Goal: Task Accomplishment & Management: Manage account settings

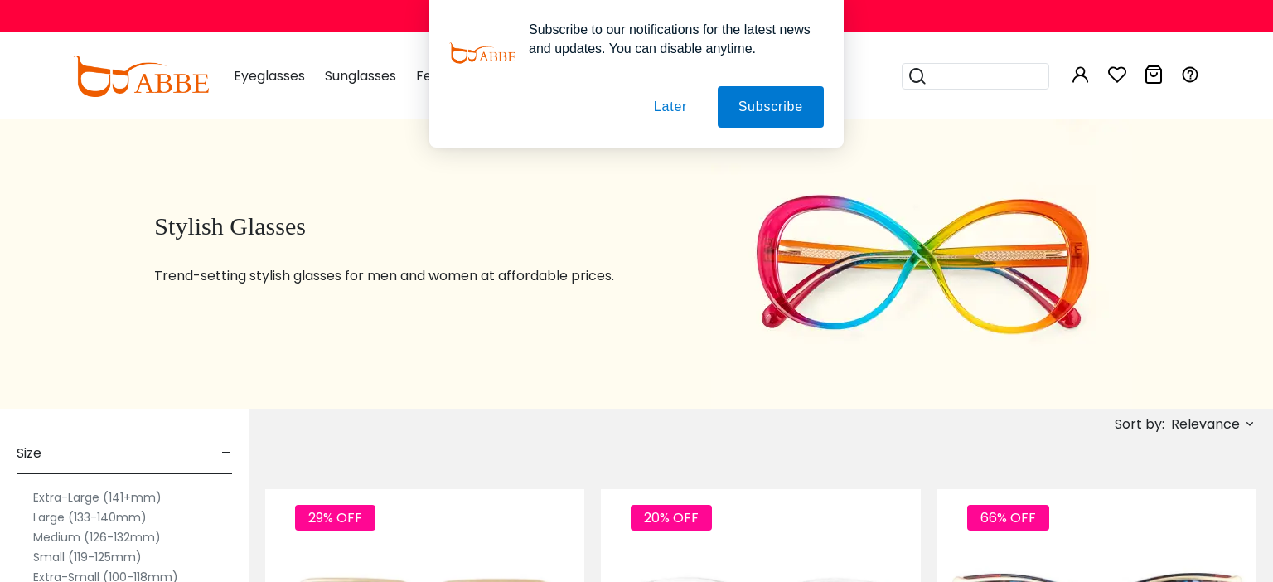
click at [0, 0] on button "Later" at bounding box center [0, 0] width 0 height 0
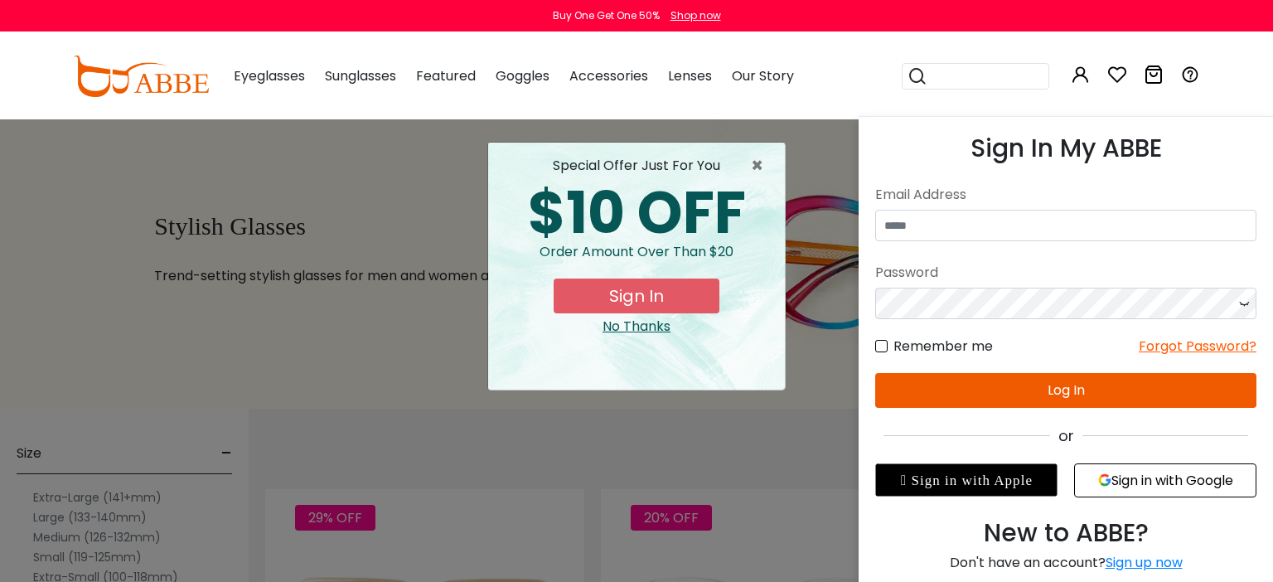
click at [1054, 208] on div "Email Address" at bounding box center [1065, 195] width 381 height 30
click at [1051, 220] on input "email" at bounding box center [1065, 225] width 381 height 31
click at [1039, 230] on input "email" at bounding box center [1065, 225] width 381 height 31
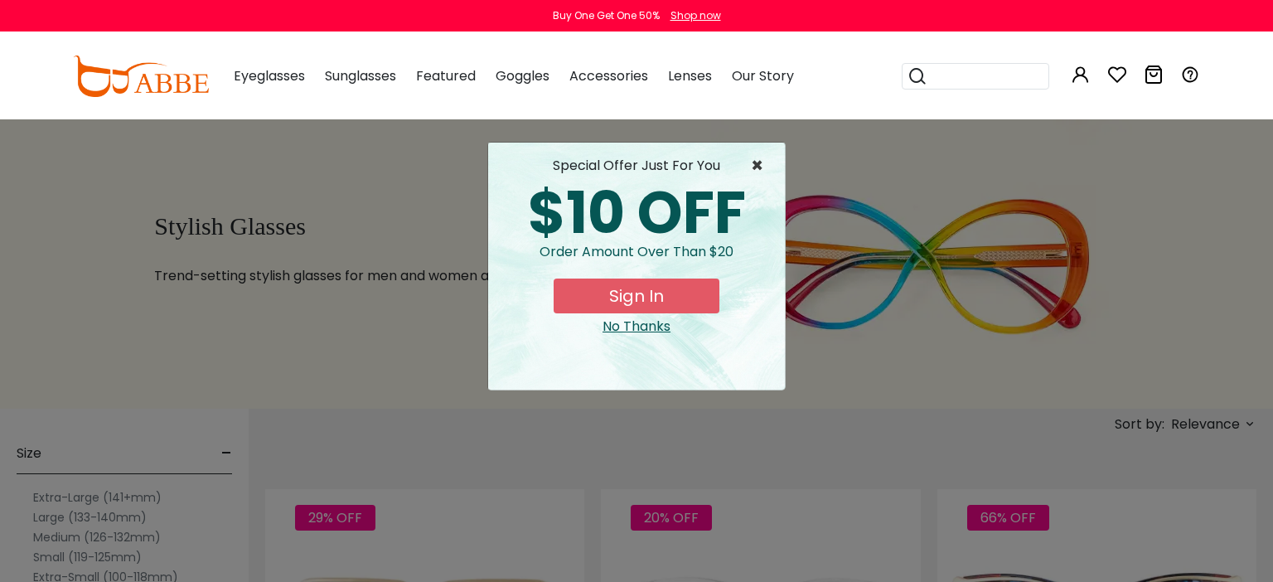
click at [754, 171] on span "×" at bounding box center [761, 166] width 21 height 20
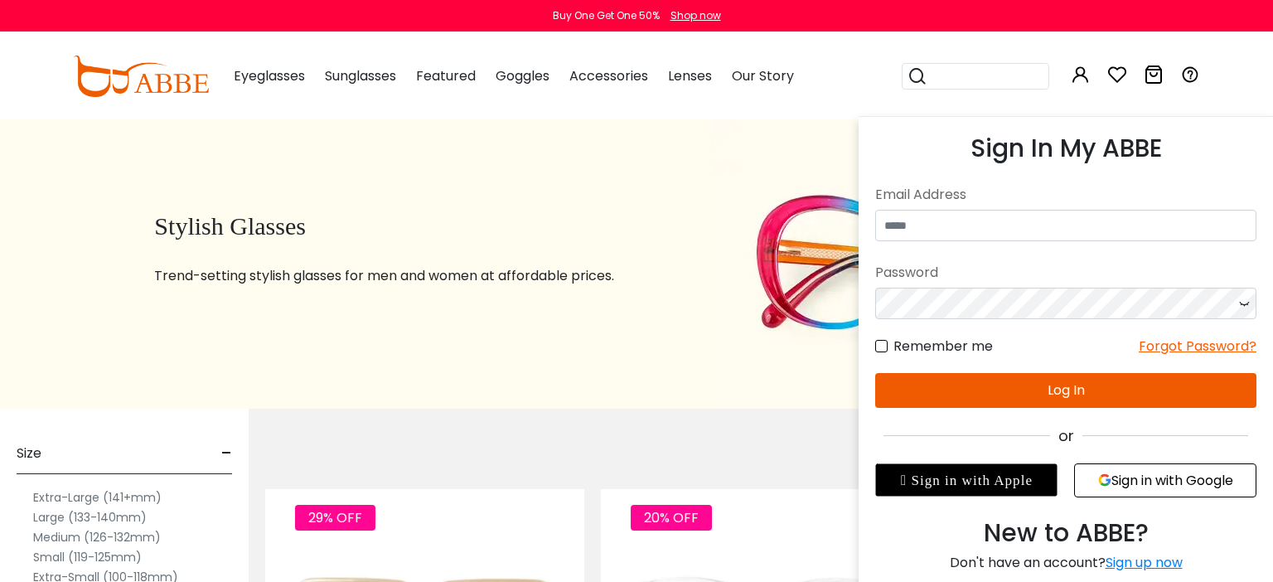
click at [1076, 73] on icon at bounding box center [1081, 75] width 20 height 20
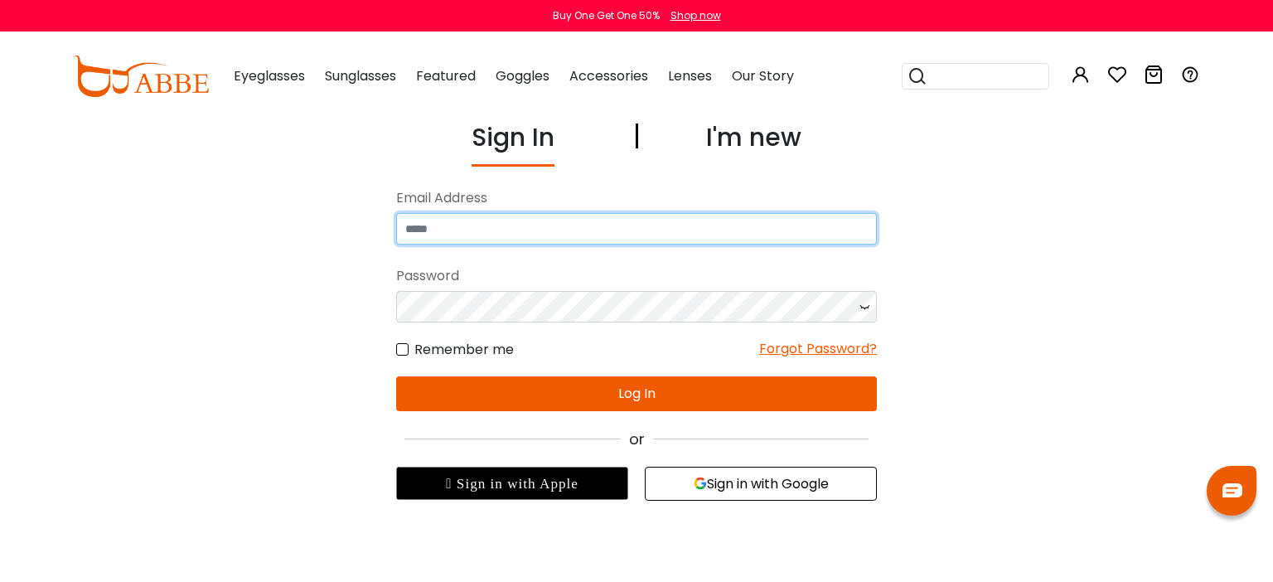
click at [743, 234] on input "email" at bounding box center [636, 228] width 481 height 31
type input "**********"
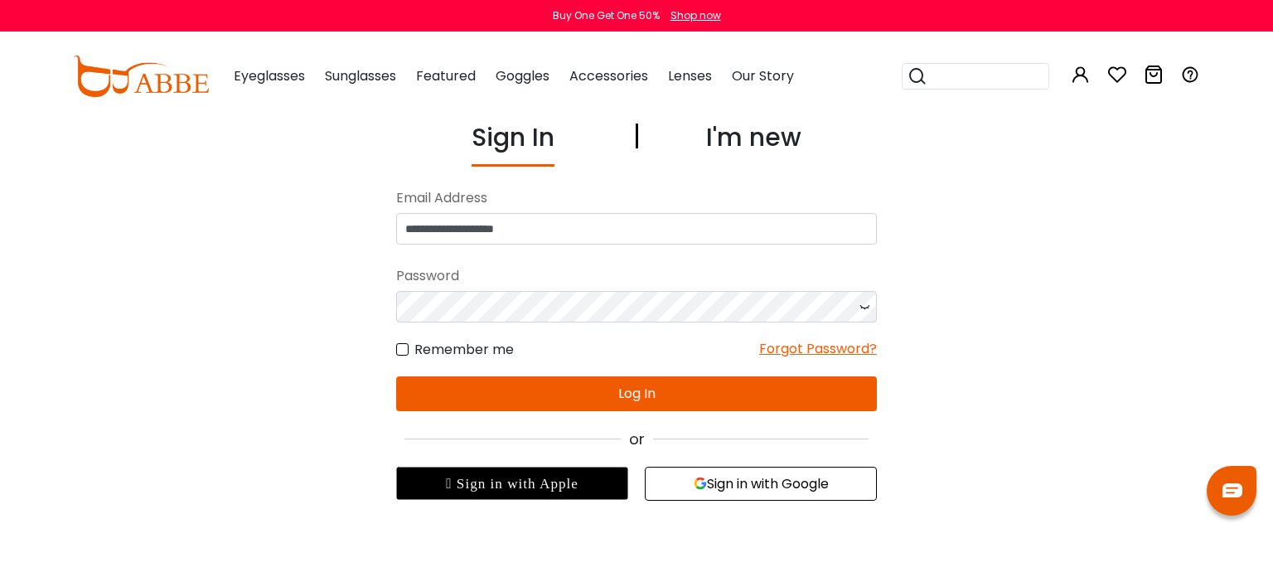
click at [496, 391] on button "Log In" at bounding box center [636, 393] width 481 height 35
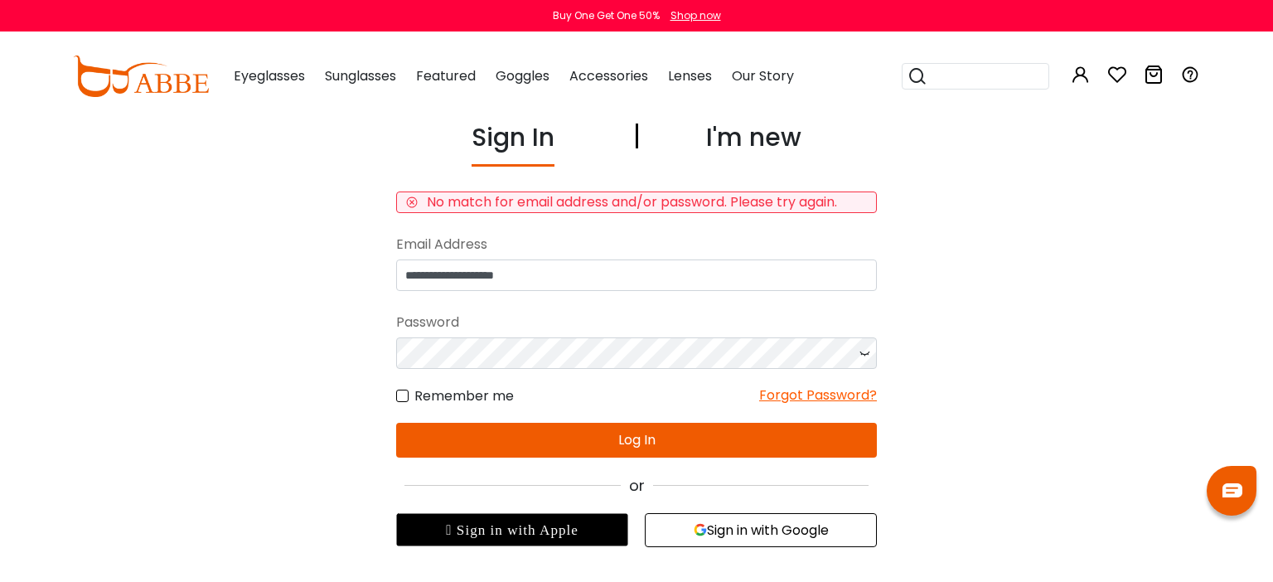
click at [541, 448] on button "Log In" at bounding box center [636, 440] width 481 height 35
click at [603, 452] on button "Log In" at bounding box center [636, 440] width 481 height 35
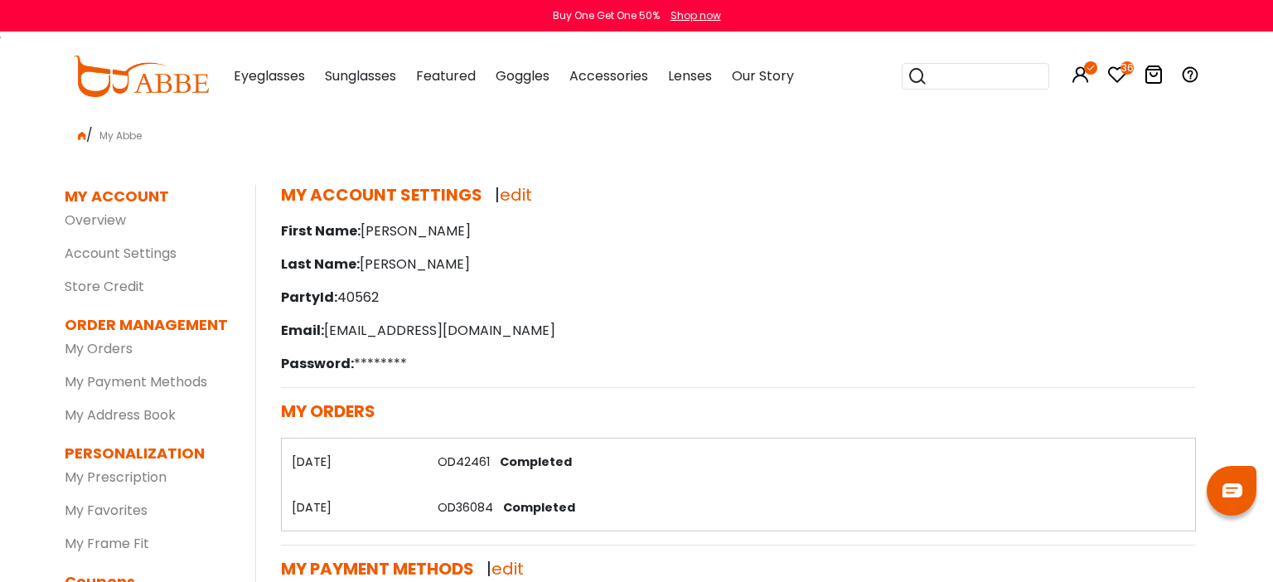
click at [1113, 77] on icon at bounding box center [1117, 75] width 20 height 20
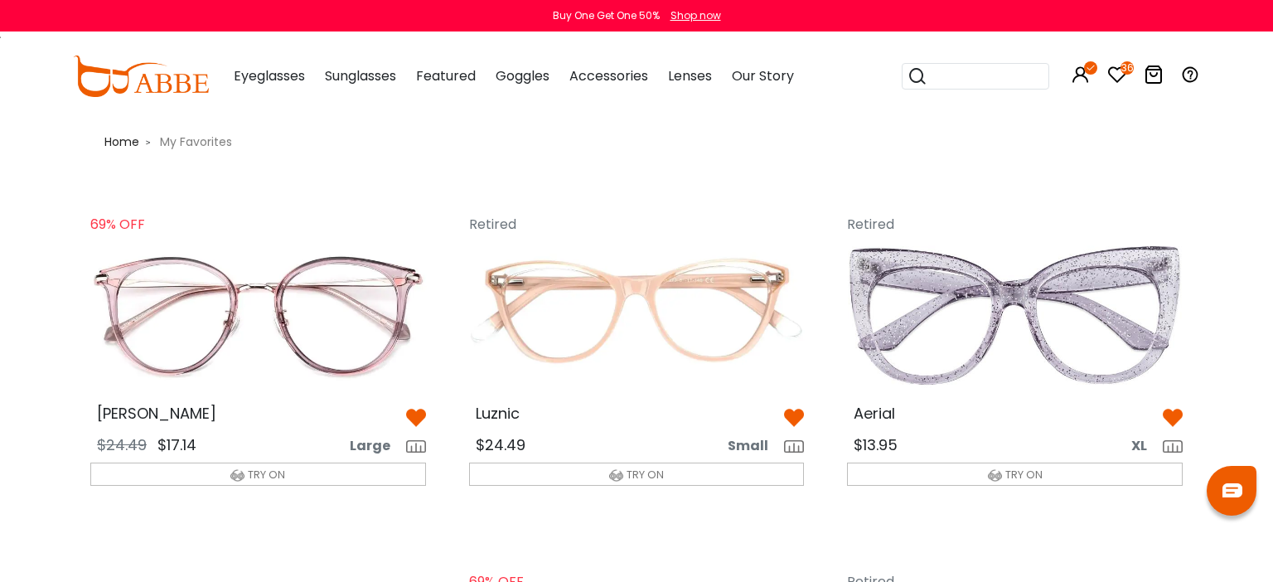
click at [791, 411] on img at bounding box center [794, 418] width 20 height 20
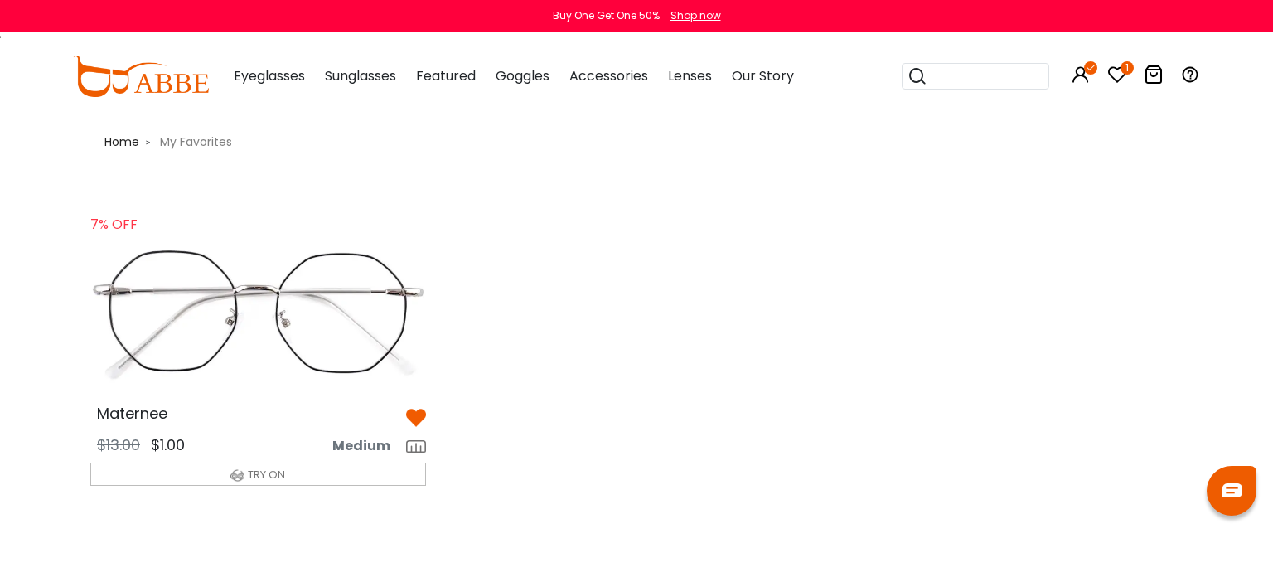
click at [209, 141] on span "My Favorites" at bounding box center [195, 141] width 85 height 17
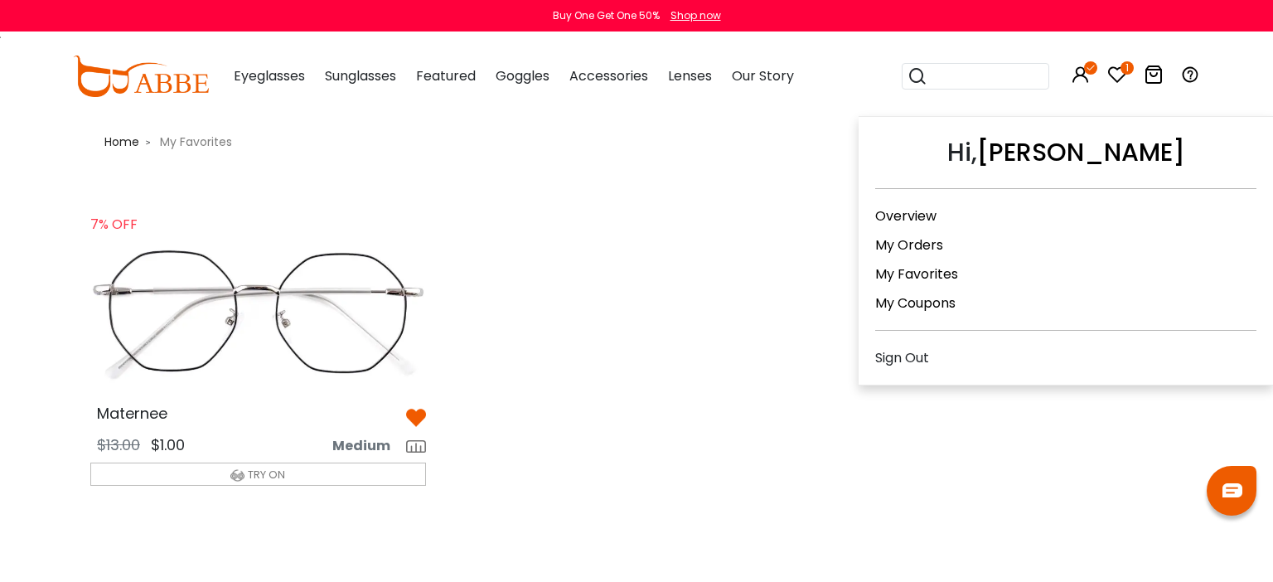
click at [939, 269] on link "My Favorites" at bounding box center [916, 273] width 83 height 19
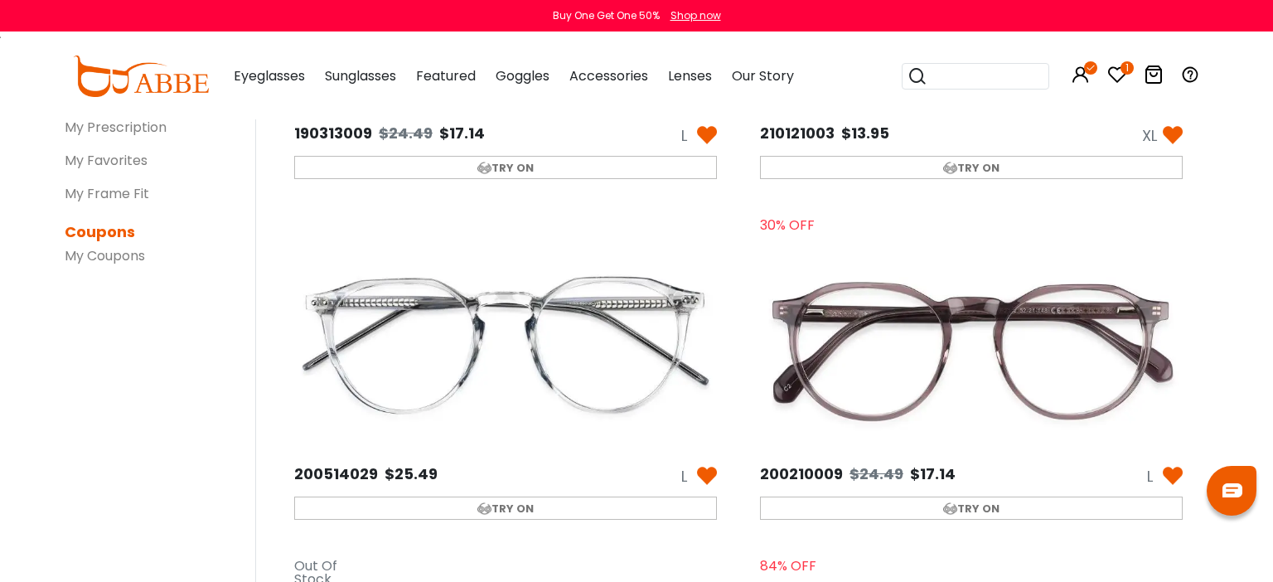
scroll to position [175, 0]
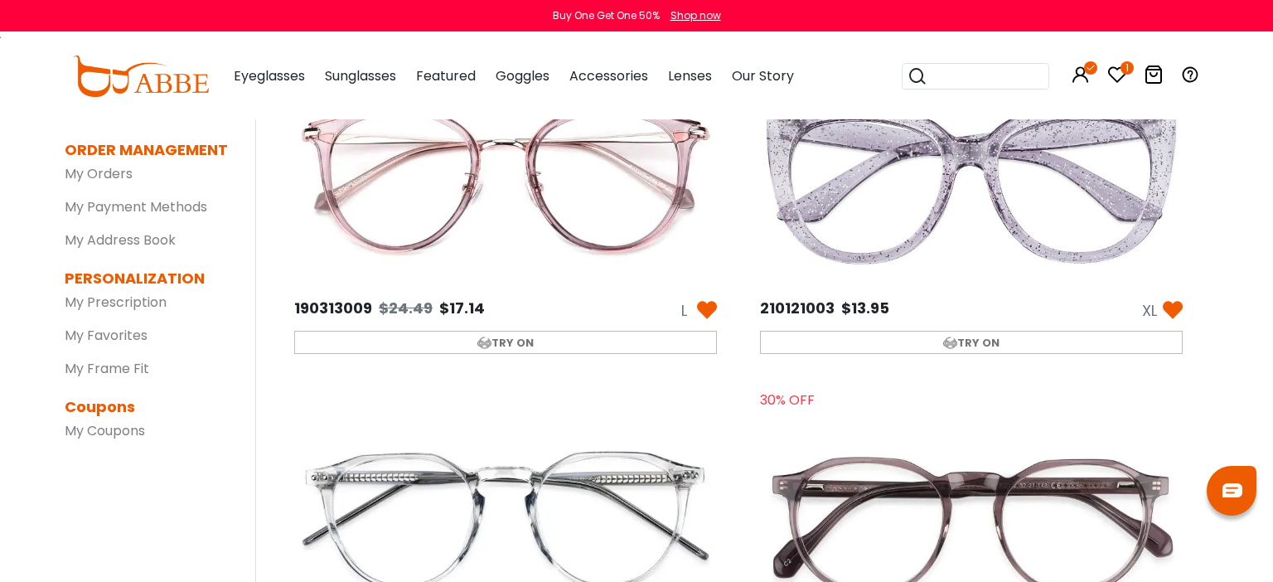
click at [1182, 313] on div "210121003 $13.95 XL" at bounding box center [971, 309] width 449 height 30
click at [1178, 312] on img at bounding box center [1173, 310] width 20 height 20
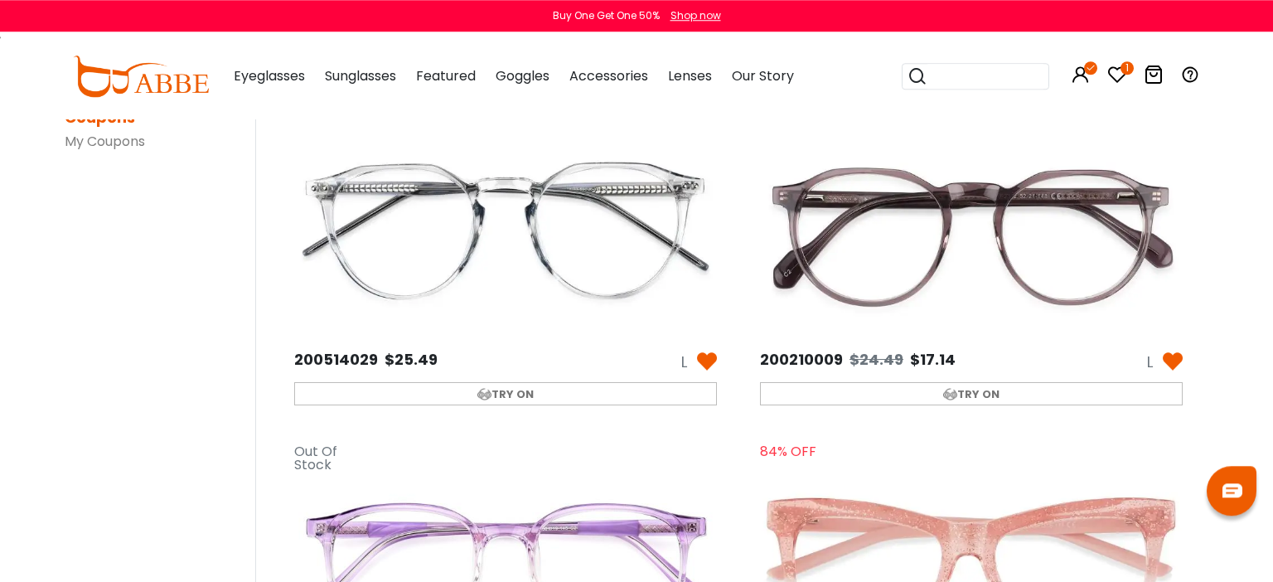
scroll to position [438, 0]
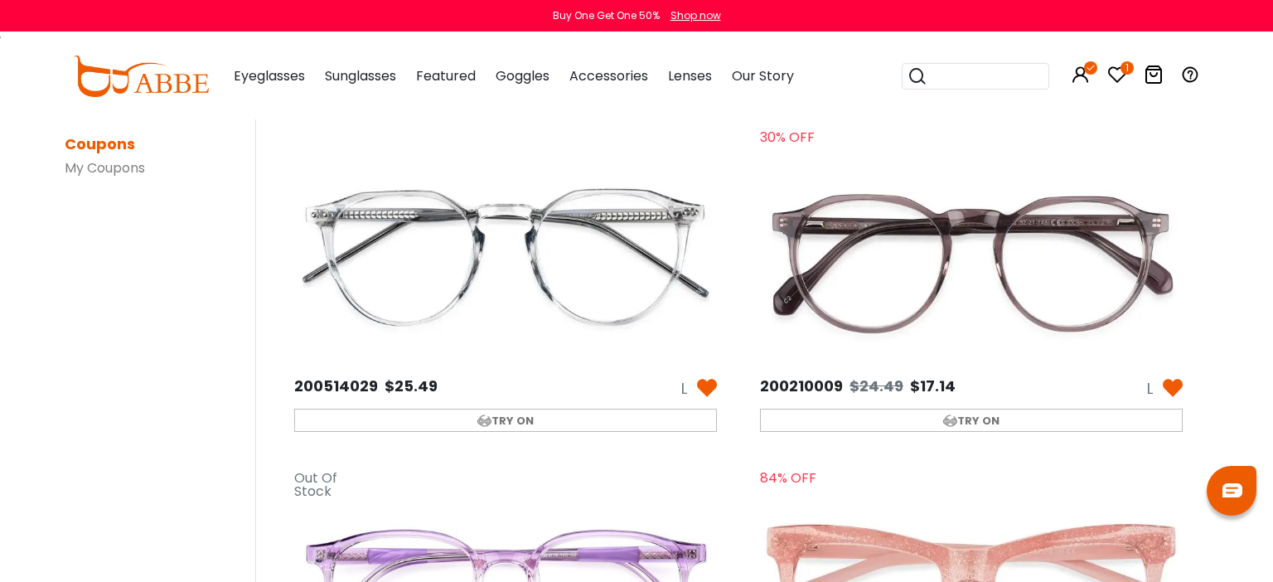
click at [705, 384] on img at bounding box center [707, 388] width 20 height 20
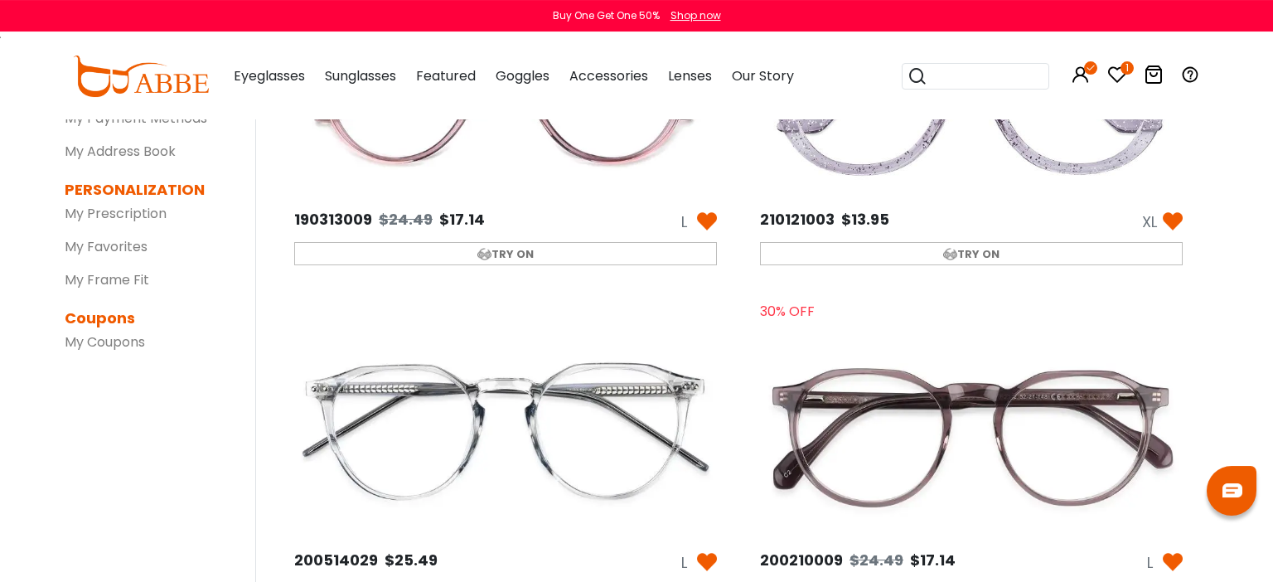
scroll to position [525, 0]
